Goal: Task Accomplishment & Management: Manage account settings

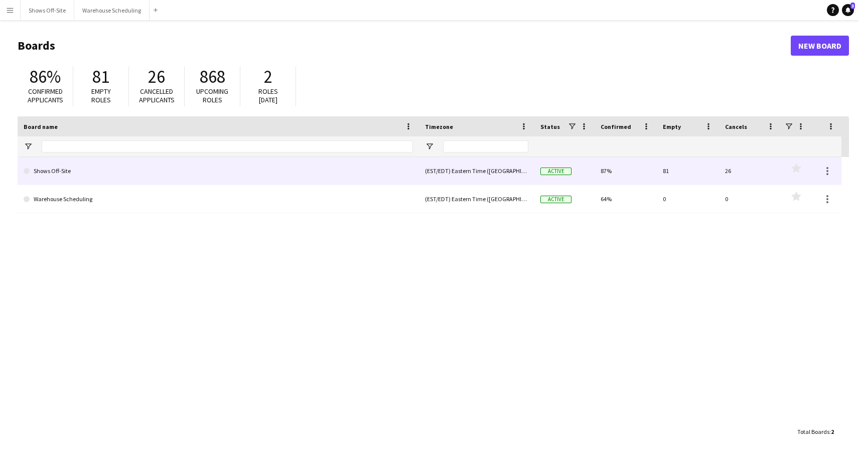
click at [162, 169] on link "Shows Off-Site" at bounding box center [218, 171] width 389 height 28
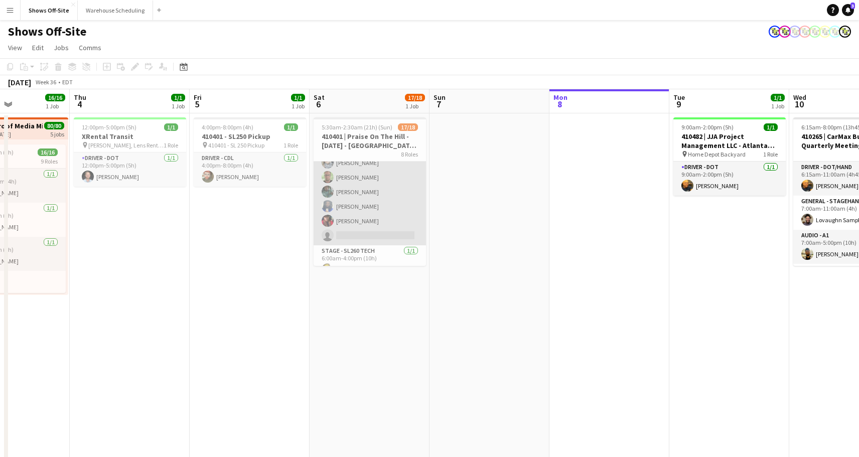
scroll to position [94, 0]
click at [387, 203] on app-card-role "General - Stagehand 7A [DATE] 6:00am-11:00am (5h) [PERSON_NAME] [PERSON_NAME] […" at bounding box center [370, 189] width 112 height 107
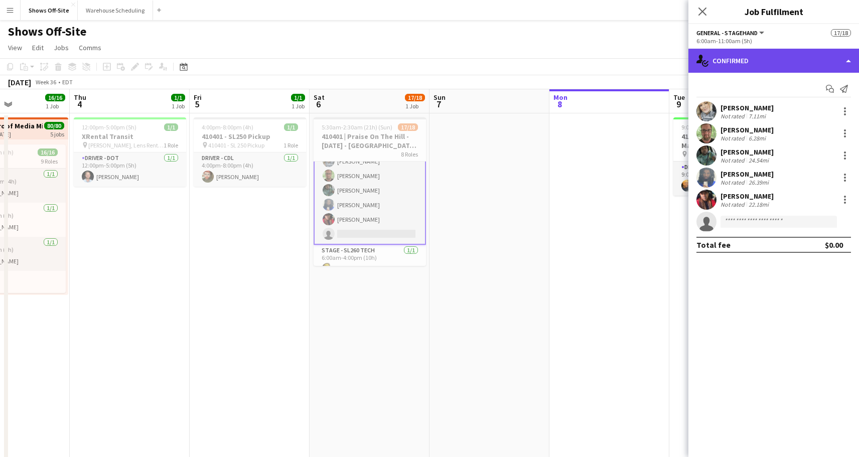
click at [777, 62] on div "single-neutral-actions-check-2 Confirmed" at bounding box center [773, 61] width 171 height 24
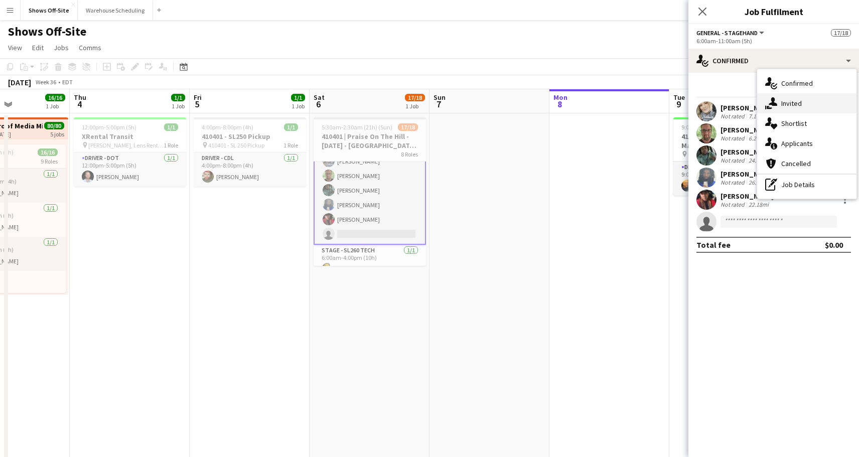
click at [791, 110] on div "single-neutral-actions-share-1 Invited" at bounding box center [806, 103] width 99 height 20
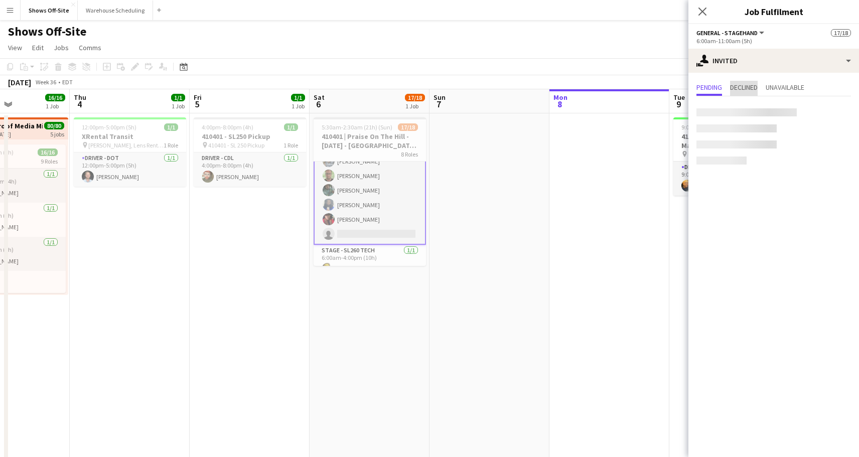
click at [753, 89] on span "Declined" at bounding box center [744, 87] width 28 height 7
click at [724, 88] on div "Pending Declined Unavailable" at bounding box center [773, 89] width 155 height 16
click at [712, 95] on span "Pending" at bounding box center [709, 88] width 26 height 15
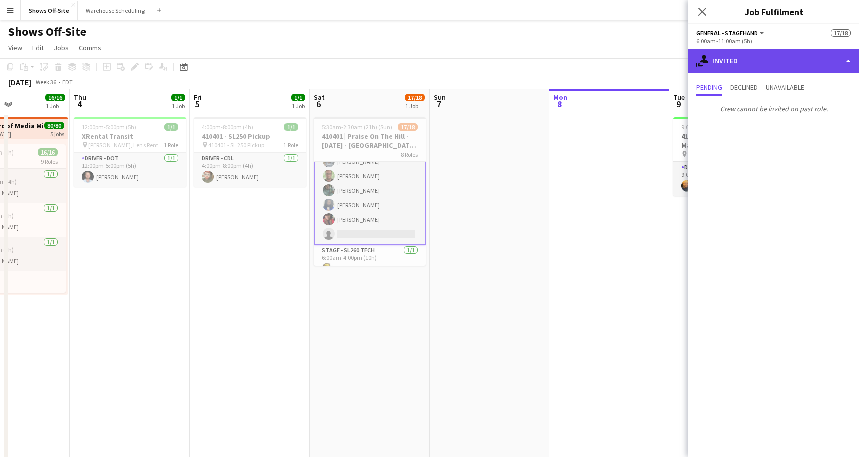
click at [748, 57] on div "single-neutral-actions-share-1 Invited" at bounding box center [773, 61] width 171 height 24
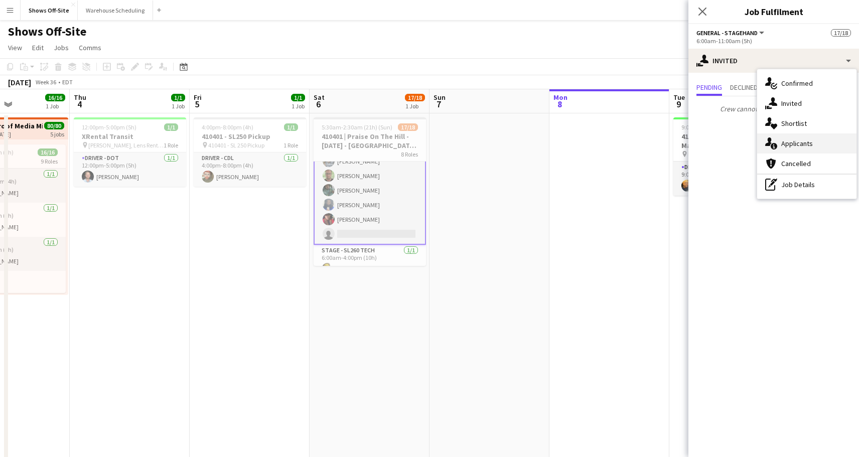
click at [781, 139] on span "Applicants" at bounding box center [797, 143] width 32 height 9
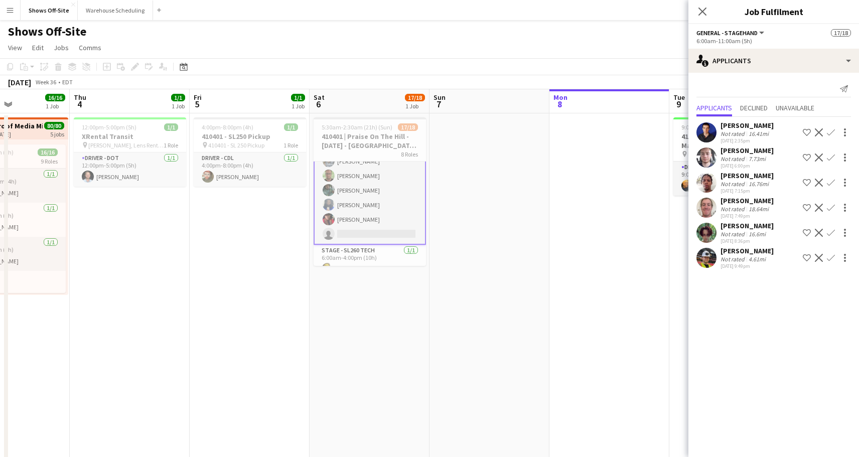
click at [377, 183] on app-card-role "General - Stagehand 7A [DATE] 6:00am-11:00am (5h) [PERSON_NAME] [PERSON_NAME] […" at bounding box center [370, 190] width 112 height 109
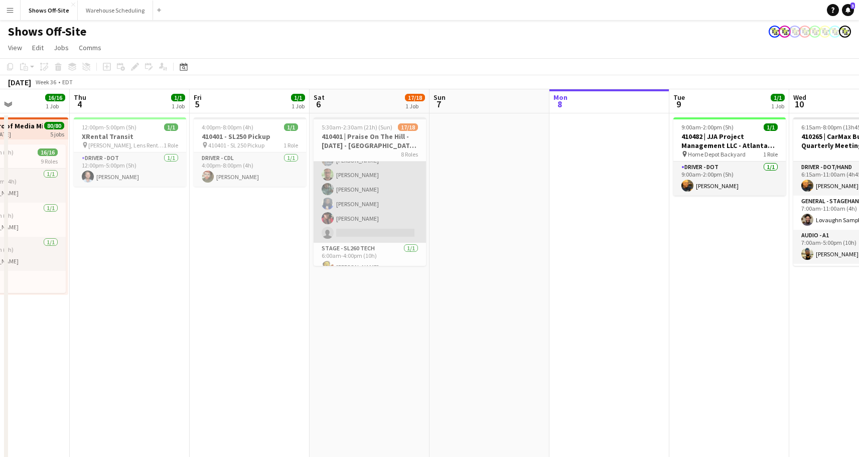
click at [361, 186] on app-card-role "General - Stagehand 7A [DATE] 6:00am-11:00am (5h) [PERSON_NAME] [PERSON_NAME] […" at bounding box center [370, 189] width 112 height 107
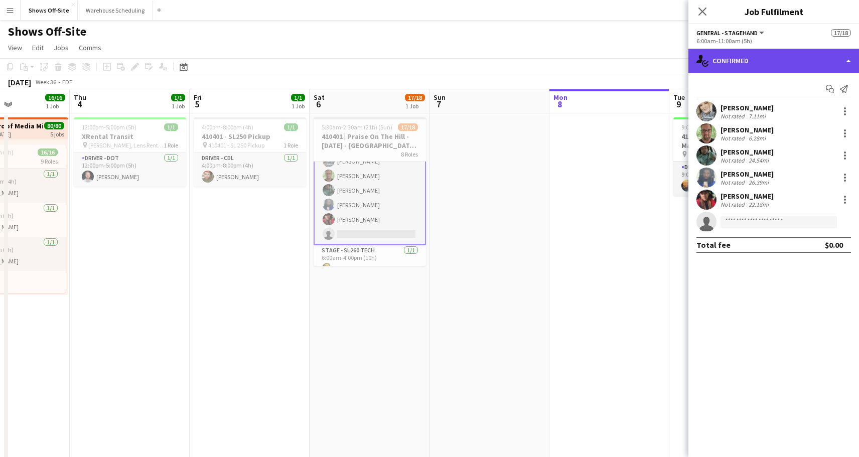
click at [762, 64] on div "single-neutral-actions-check-2 Confirmed" at bounding box center [773, 61] width 171 height 24
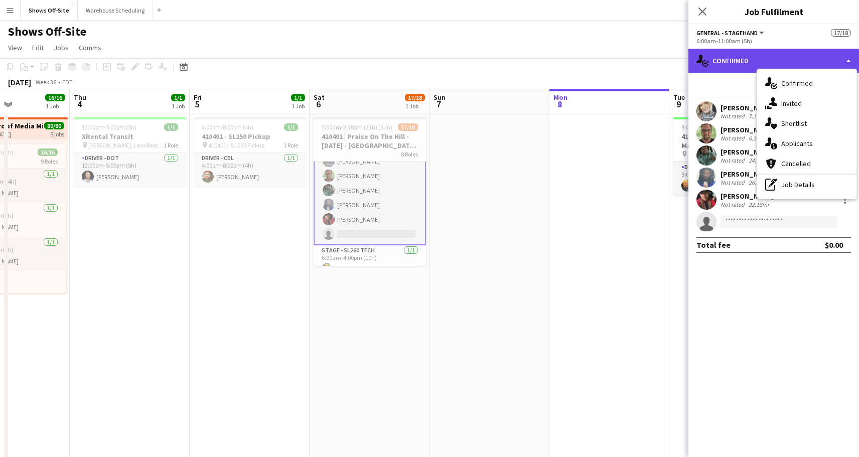
click at [740, 54] on div "single-neutral-actions-check-2 Confirmed" at bounding box center [773, 61] width 171 height 24
click at [703, 149] on app-user-avatar at bounding box center [706, 156] width 20 height 20
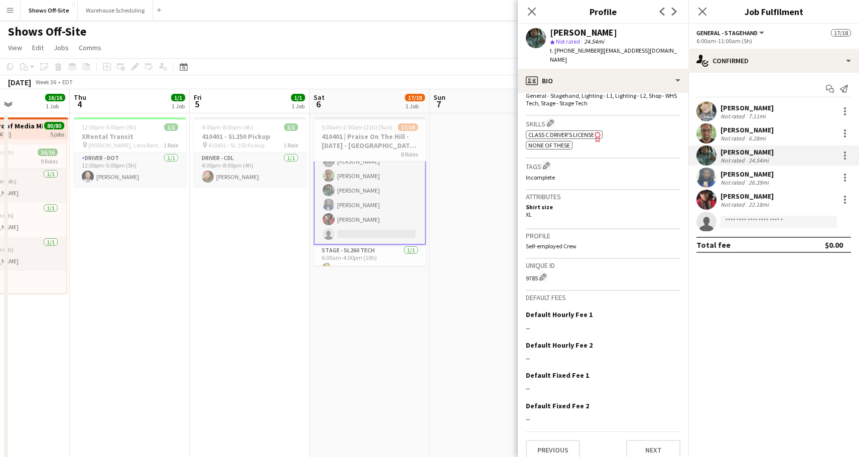
scroll to position [344, 0]
click at [846, 151] on div at bounding box center [845, 156] width 12 height 12
click at [704, 340] on div at bounding box center [429, 228] width 859 height 457
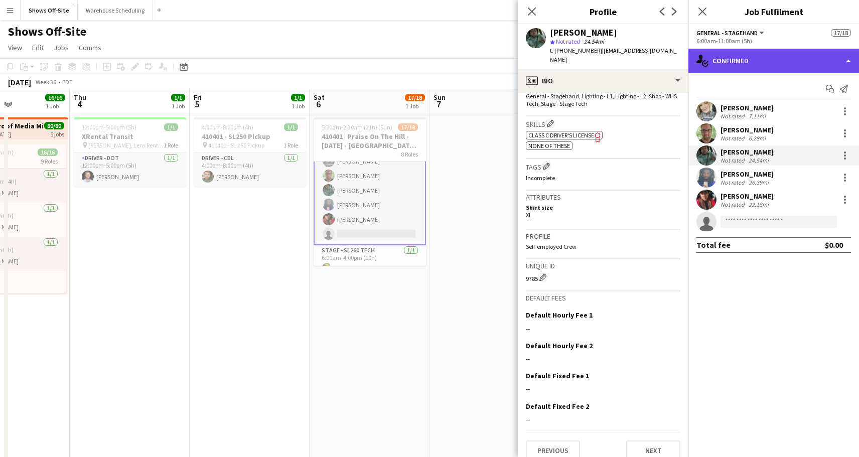
click at [744, 49] on div "single-neutral-actions-check-2 Confirmed" at bounding box center [773, 61] width 171 height 24
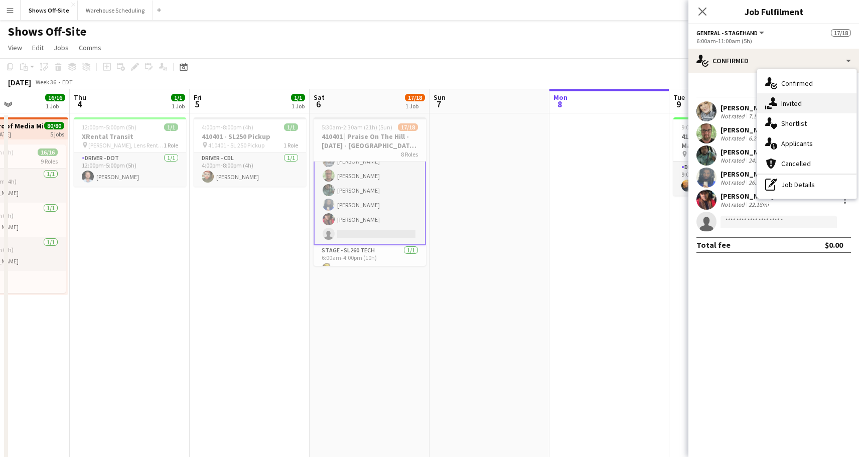
click at [774, 110] on div "single-neutral-actions-share-1 Invited" at bounding box center [806, 103] width 99 height 20
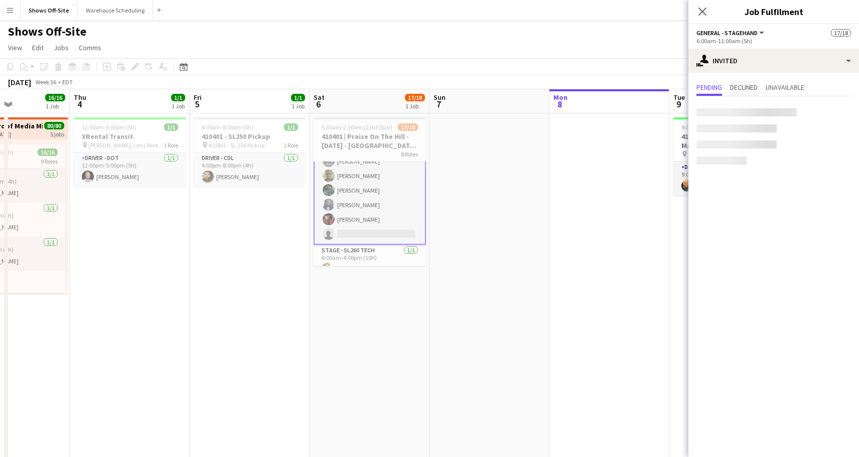
click at [744, 89] on span "Declined" at bounding box center [744, 87] width 28 height 7
click at [713, 92] on span "Pending" at bounding box center [709, 88] width 26 height 15
